Goal: Go to known website: Access a specific website the user already knows

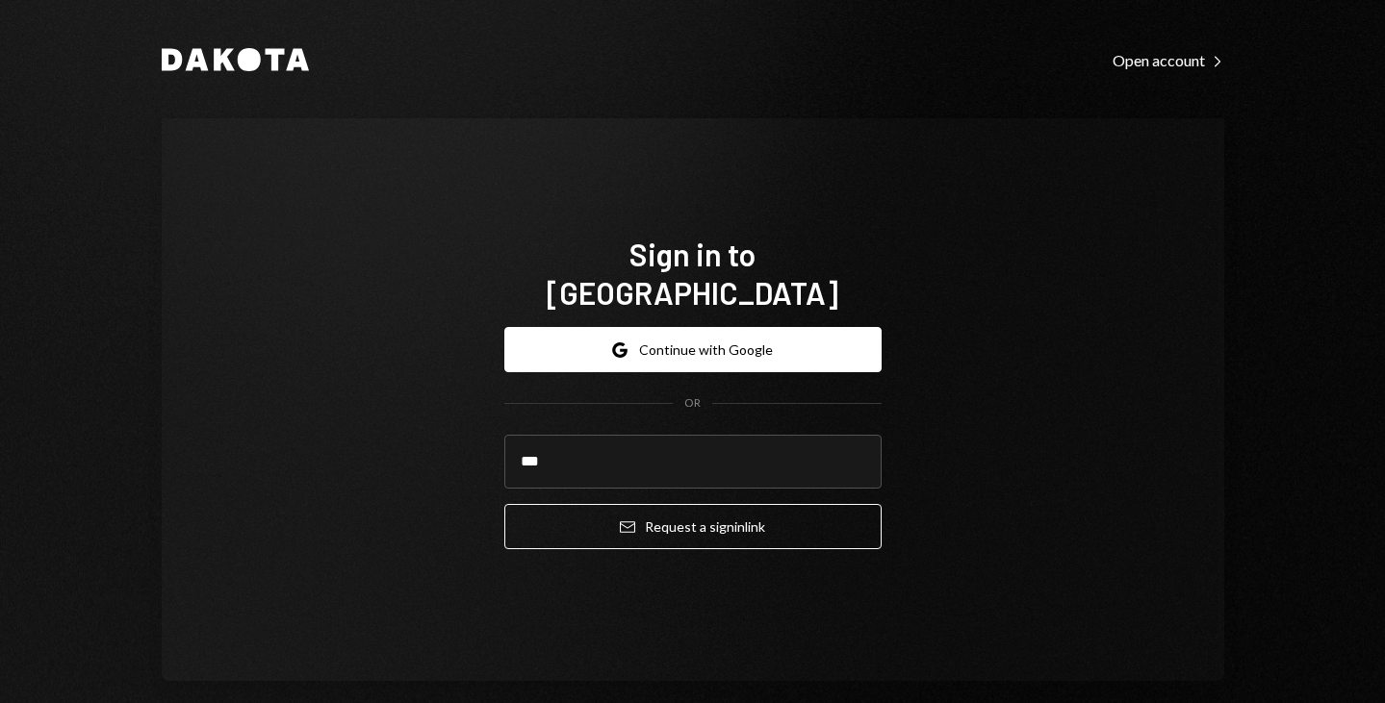
type input "**********"
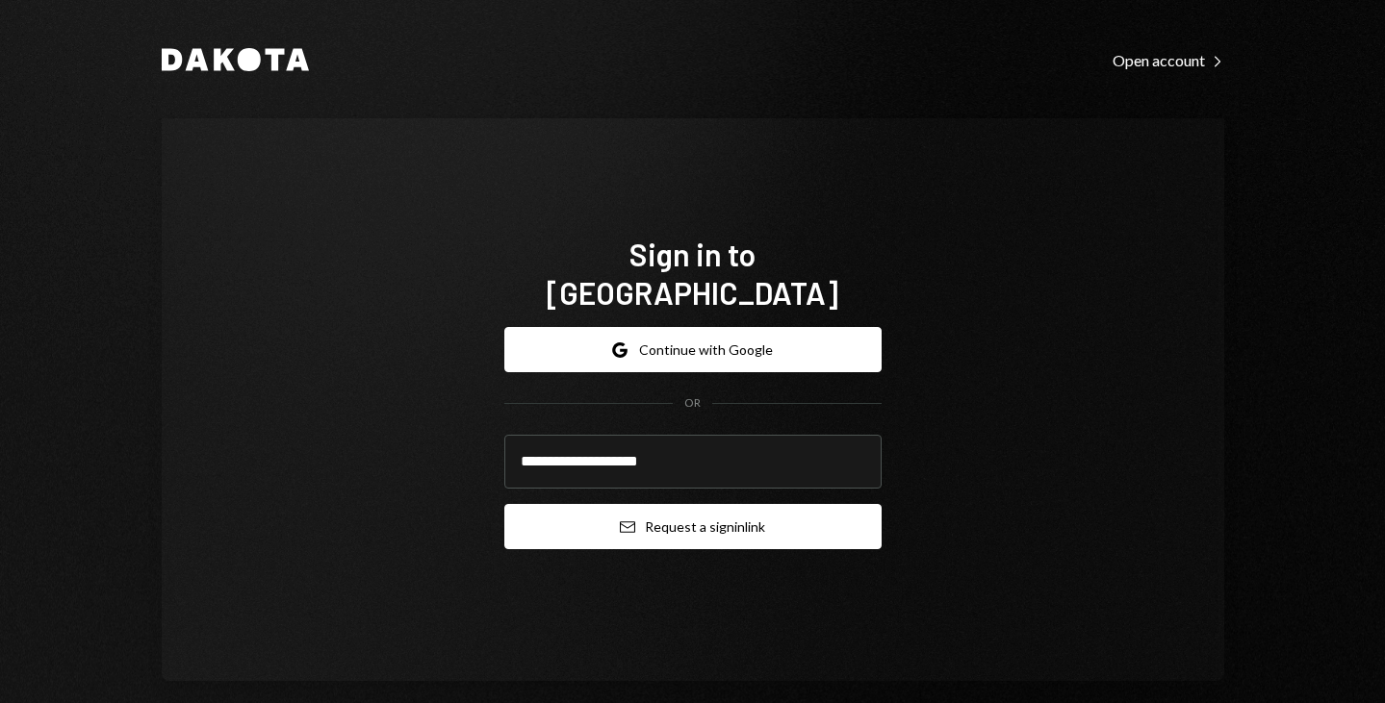
click at [579, 519] on button "Email Request a sign in link" at bounding box center [692, 526] width 377 height 45
